Goal: Task Accomplishment & Management: Manage account settings

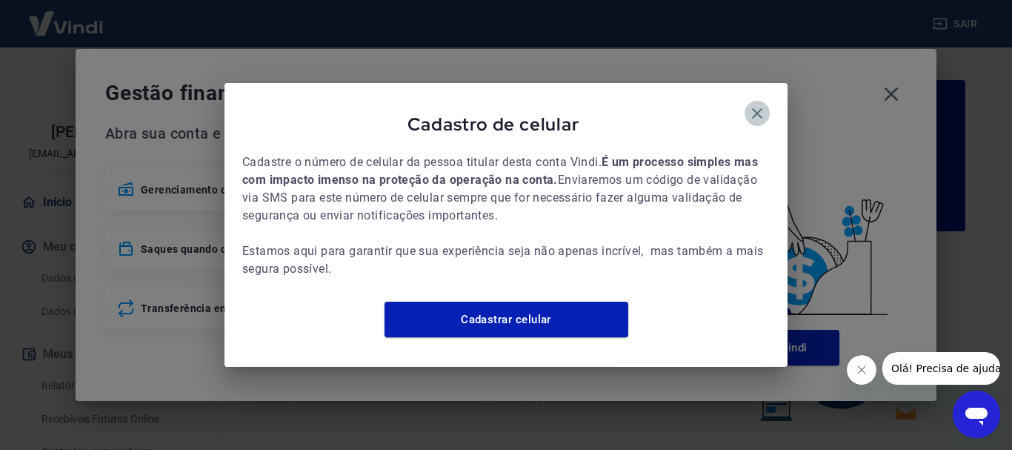
click at [758, 108] on icon "button" at bounding box center [757, 113] width 10 height 10
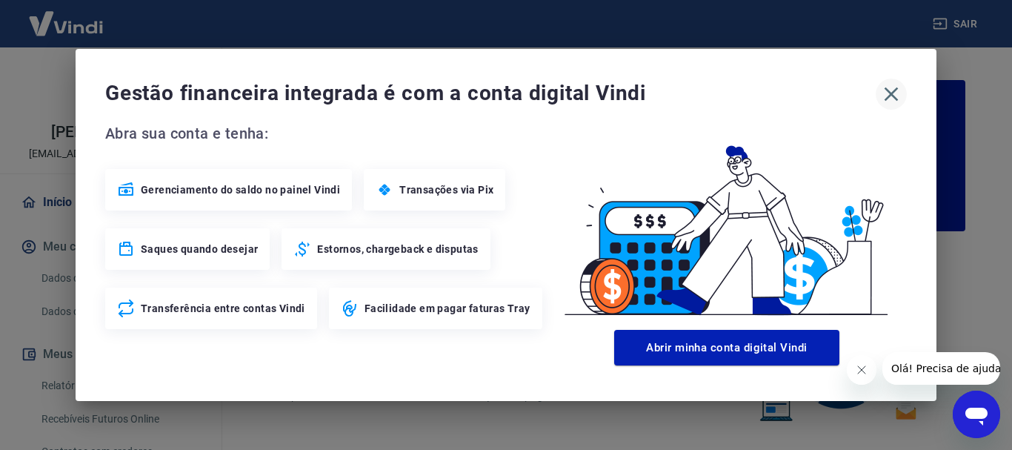
click at [895, 93] on icon "button" at bounding box center [891, 94] width 24 height 24
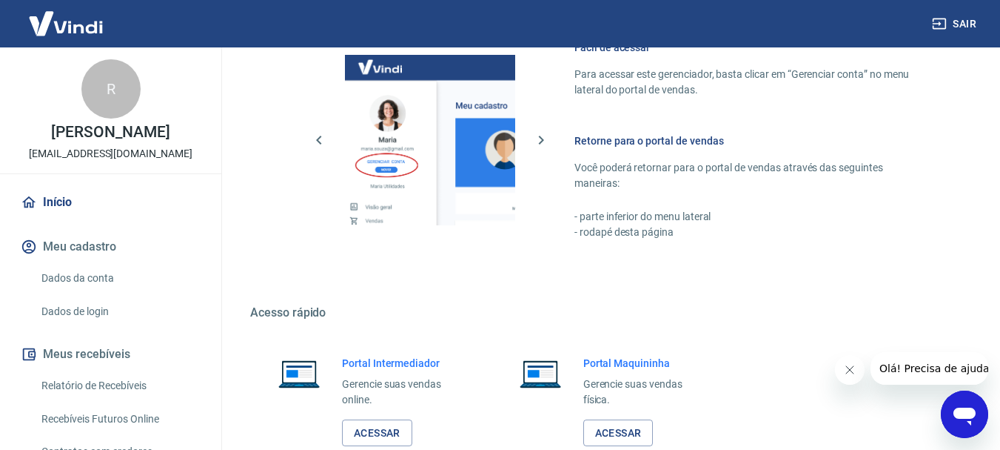
scroll to position [919, 0]
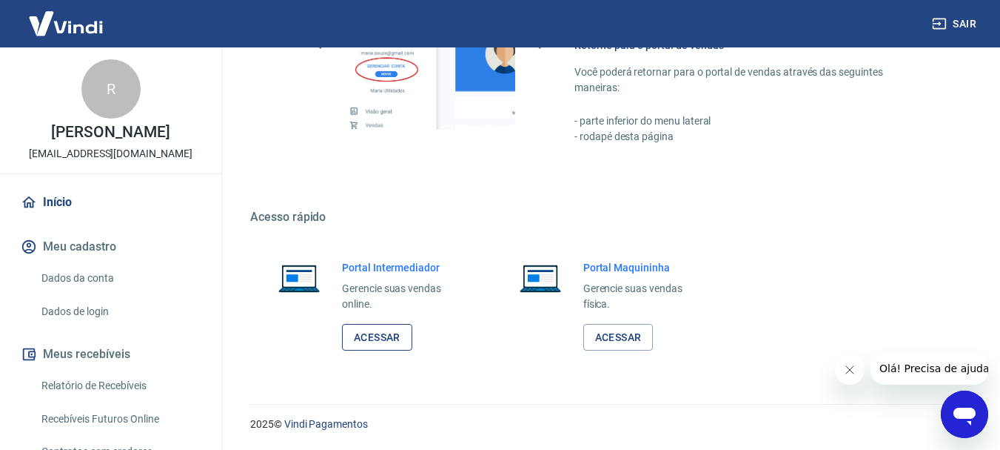
click at [388, 331] on link "Acessar" at bounding box center [377, 337] width 70 height 27
